Goal: Task Accomplishment & Management: Manage account settings

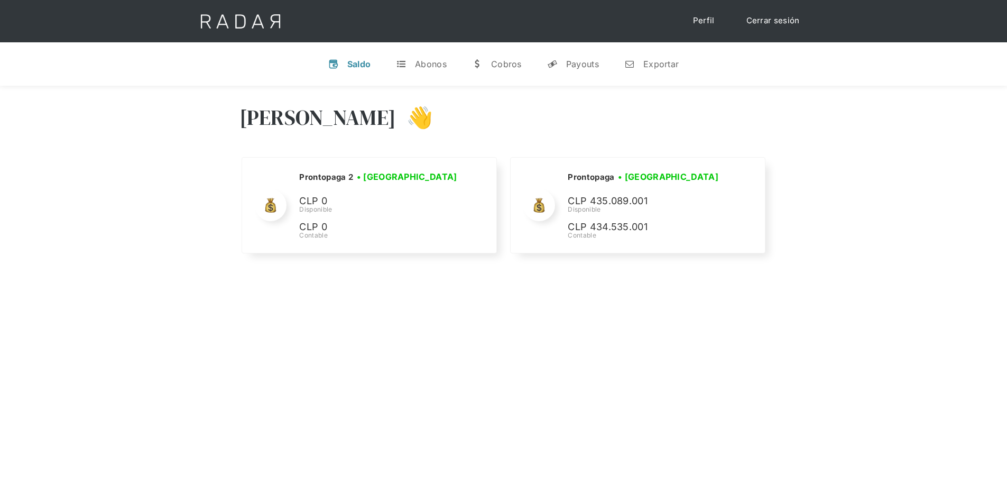
click at [776, 17] on link "Cerrar sesión" at bounding box center [773, 21] width 75 height 21
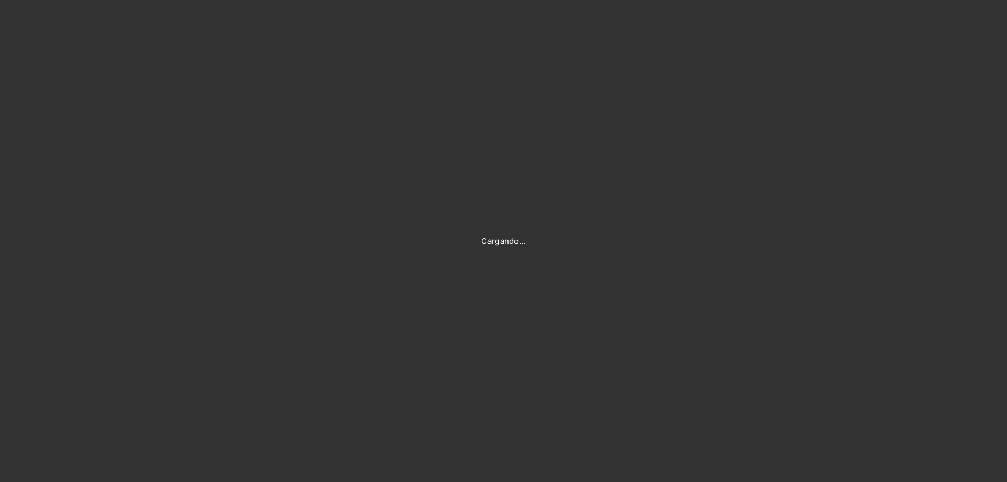
type input "[PERSON_NAME][EMAIL_ADDRESS][PERSON_NAME][DOMAIN_NAME]"
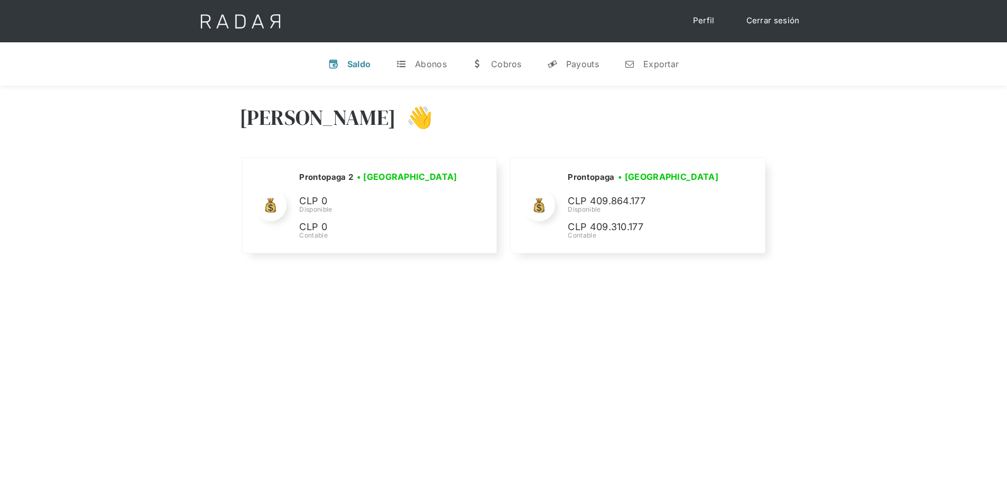
click at [631, 113] on div "[PERSON_NAME] 👋" at bounding box center [504, 125] width 529 height 63
click at [664, 336] on div "[PERSON_NAME] 👋 Cargando tus cuentas... Nombre de la empresa • [GEOGRAPHIC_DATA…" at bounding box center [503, 327] width 1007 height 482
